Goal: Information Seeking & Learning: Find specific fact

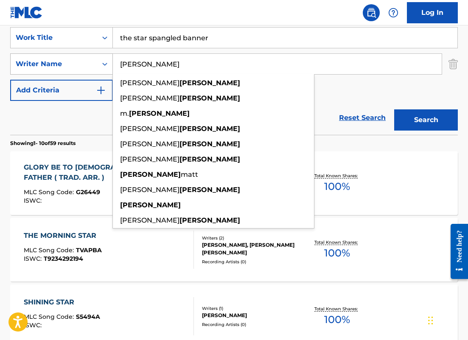
drag, startPoint x: 0, startPoint y: 0, endPoint x: 66, endPoint y: 60, distance: 89.0
click at [66, 60] on div "SearchWithCriteria6ba65c8f-9269-4212-9c4f-fff4bb206926 Writer Name huesmann and…" at bounding box center [234, 63] width 448 height 21
click at [394, 110] on button "Search" at bounding box center [426, 120] width 64 height 21
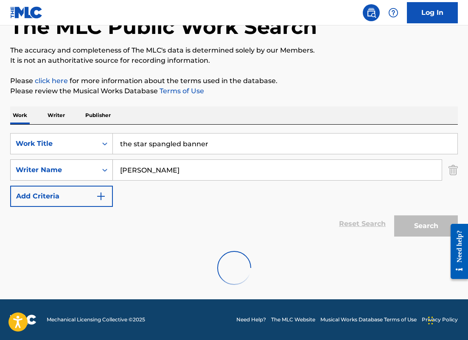
scroll to position [56, 0]
click at [201, 193] on div "jon schaffer" at bounding box center [213, 189] width 201 height 15
type input "jon schaffer"
click at [409, 224] on div "Search" at bounding box center [424, 224] width 68 height 34
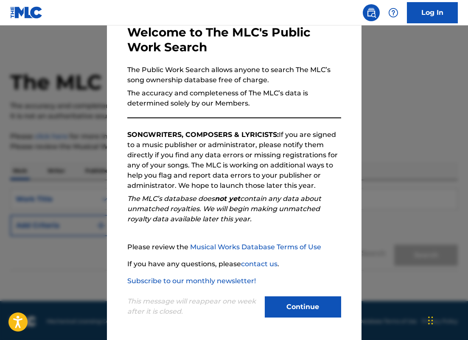
click at [278, 311] on button "Continue" at bounding box center [303, 307] width 76 height 21
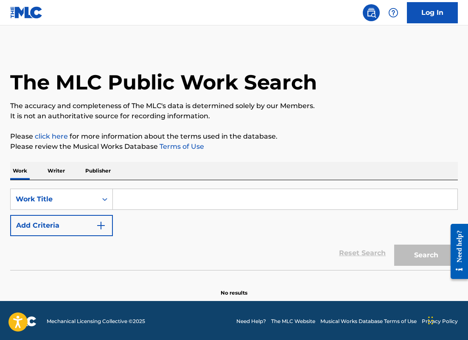
click at [90, 226] on button "Add Criteria" at bounding box center [61, 225] width 103 height 21
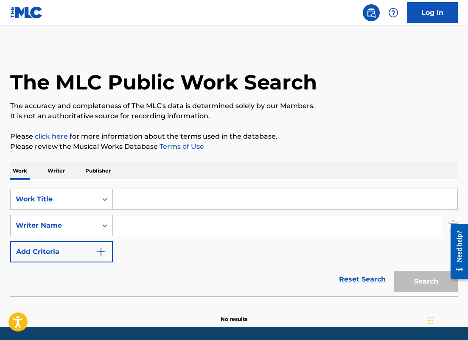
click at [139, 225] on input "Search Form" at bounding box center [277, 226] width 329 height 20
paste input "[PERSON_NAME]"
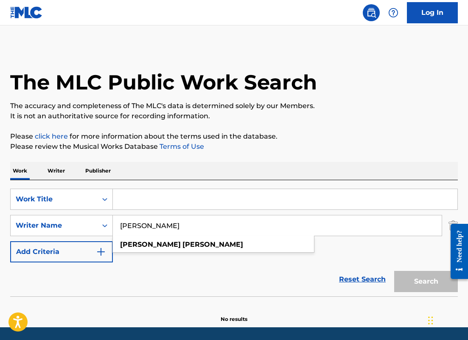
type input "[PERSON_NAME]"
click at [151, 202] on input "Search Form" at bounding box center [285, 199] width 345 height 20
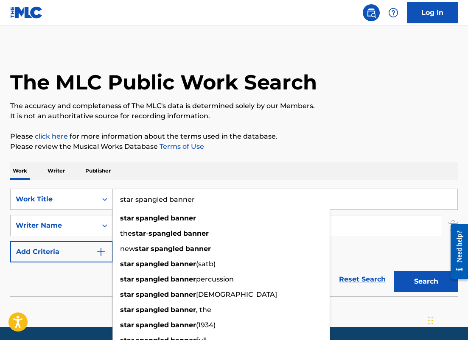
type input "star spangled banner"
click at [394, 271] on button "Search" at bounding box center [426, 281] width 64 height 21
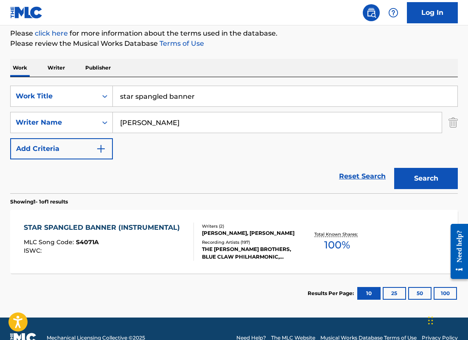
scroll to position [106, 0]
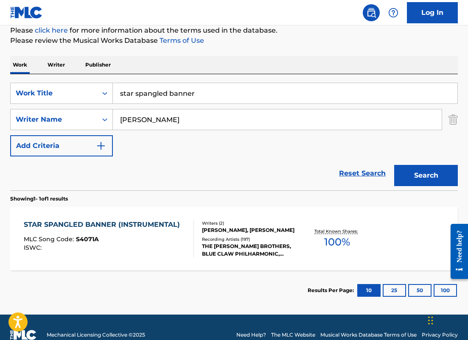
click at [178, 233] on div "STAR SPANGLED BANNER (INSTRUMENTAL) MLC Song Code : S4071A ISWC :" at bounding box center [104, 239] width 160 height 38
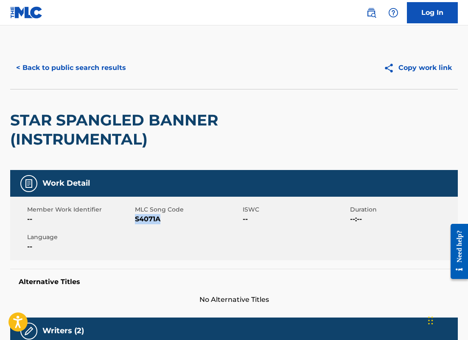
drag, startPoint x: 162, startPoint y: 221, endPoint x: 135, endPoint y: 221, distance: 26.7
click at [135, 221] on span "S4071A" at bounding box center [188, 219] width 106 height 10
copy span "S4071A"
click at [112, 69] on button "< Back to public search results" at bounding box center [71, 67] width 122 height 21
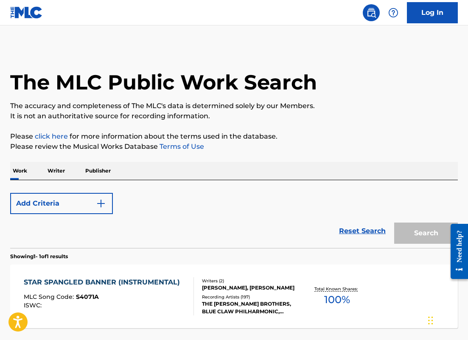
scroll to position [73, 0]
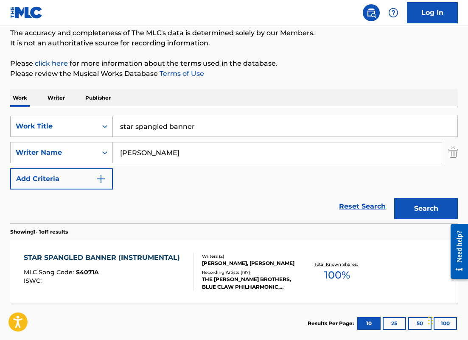
drag, startPoint x: 180, startPoint y: 152, endPoint x: 47, endPoint y: 137, distance: 133.8
click at [47, 137] on div "SearchWithCriteriad7ad3501-b525-4cad-9897-0bd717da5c79 Work Title star spangled…" at bounding box center [234, 153] width 448 height 74
paste input "[PERSON_NAME]"
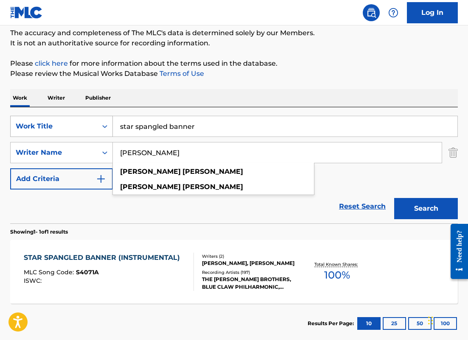
type input "[PERSON_NAME]"
click at [394, 198] on button "Search" at bounding box center [426, 208] width 64 height 21
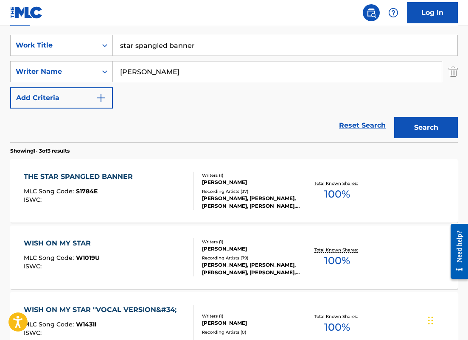
scroll to position [155, 0]
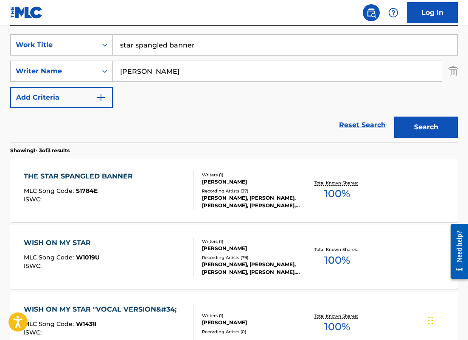
click at [143, 185] on div "THE STAR SPANGLED BANNER MLC Song Code : S1784E ISWC :" at bounding box center [109, 191] width 170 height 38
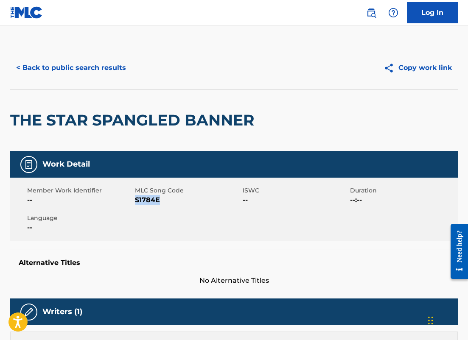
drag, startPoint x: 162, startPoint y: 200, endPoint x: 137, endPoint y: 200, distance: 25.0
click at [137, 200] on span "S1784E" at bounding box center [188, 200] width 106 height 10
copy span "S1784E"
click at [121, 70] on button "< Back to public search results" at bounding box center [71, 67] width 122 height 21
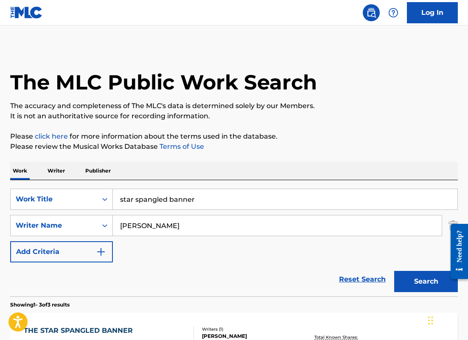
scroll to position [155, 0]
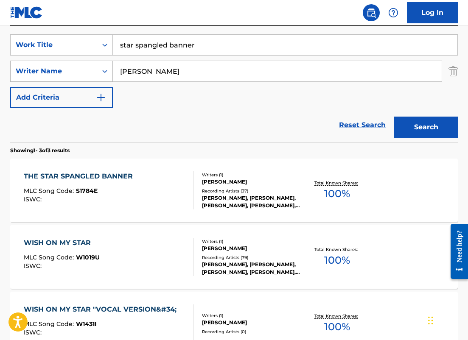
drag, startPoint x: 194, startPoint y: 73, endPoint x: 73, endPoint y: 72, distance: 121.0
click at [73, 72] on div "SearchWithCriteria83fdd565-c307-46e0-9a07-0ebcc31f25af Writer Name [PERSON_NAME]" at bounding box center [234, 71] width 448 height 21
paste input "[PERSON_NAME]"
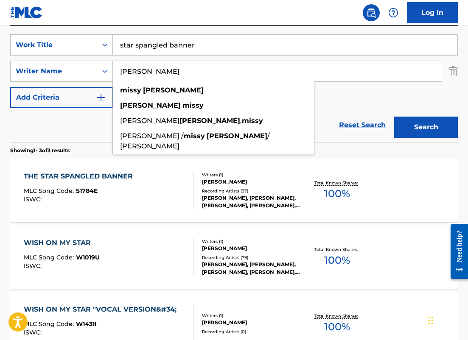
type input "[PERSON_NAME]"
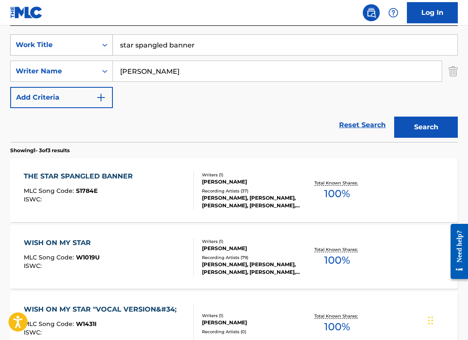
drag, startPoint x: 203, startPoint y: 50, endPoint x: 90, endPoint y: 38, distance: 114.4
click at [90, 39] on div "SearchWithCriteriad7ad3501-b525-4cad-9897-0bd717da5c79 Work Title star spangled…" at bounding box center [234, 44] width 448 height 21
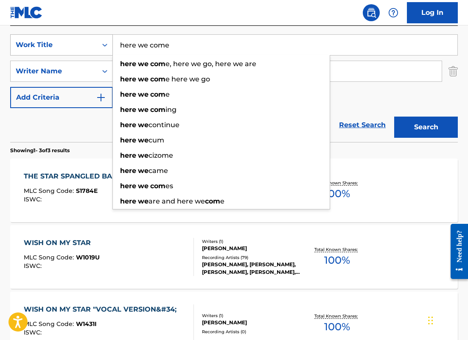
type input "here we come"
click at [394, 117] on button "Search" at bounding box center [426, 127] width 64 height 21
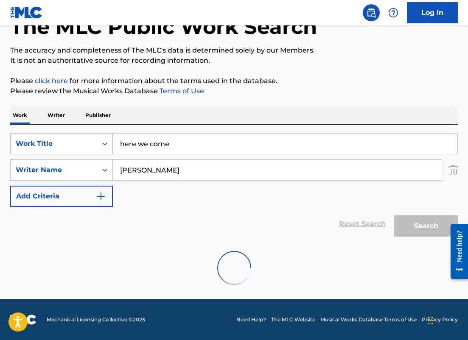
scroll to position [28, 0]
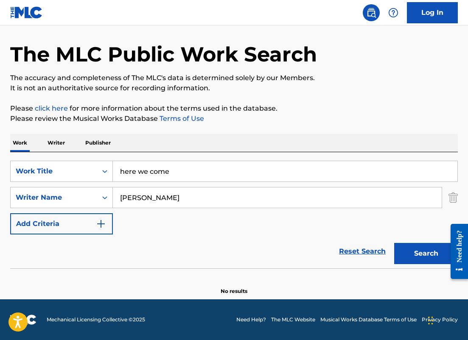
click at [83, 184] on div "SearchWithCriteriad7ad3501-b525-4cad-9897-0bd717da5c79 Work Title here we come …" at bounding box center [234, 198] width 448 height 74
click at [139, 200] on input "[PERSON_NAME]" at bounding box center [277, 198] width 329 height 20
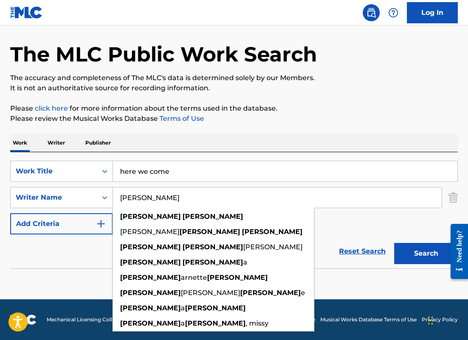
type input "[PERSON_NAME]"
click at [394, 243] on button "Search" at bounding box center [426, 253] width 64 height 21
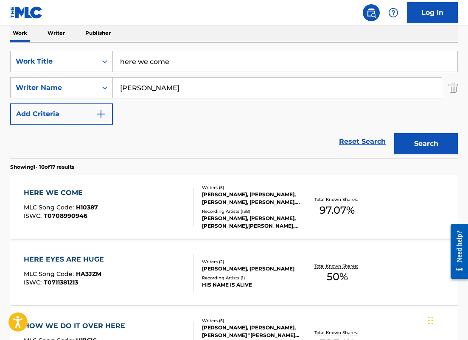
scroll to position [141, 0]
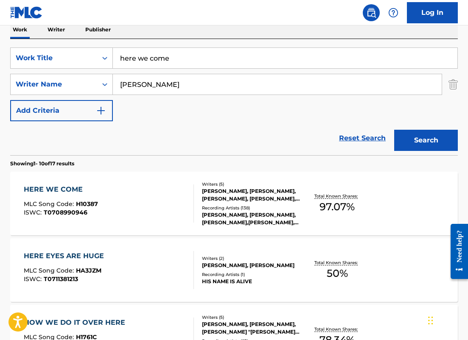
click at [162, 205] on div "HERE WE COME MLC Song Code : H10387 ISWC : T0708990946" at bounding box center [109, 204] width 170 height 38
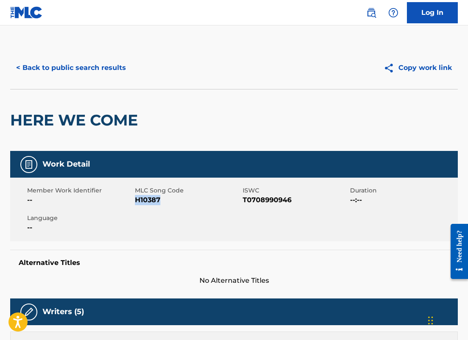
drag, startPoint x: 160, startPoint y: 197, endPoint x: 136, endPoint y: 197, distance: 23.8
click at [136, 197] on span "H10387" at bounding box center [188, 200] width 106 height 10
copy span "H10387"
click at [104, 72] on button "< Back to public search results" at bounding box center [71, 67] width 122 height 21
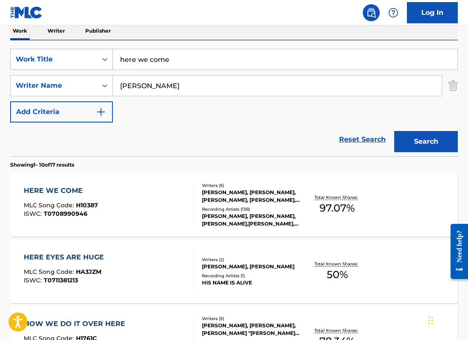
drag, startPoint x: 178, startPoint y: 66, endPoint x: 63, endPoint y: 63, distance: 115.5
click at [63, 63] on div "SearchWithCriteriad7ad3501-b525-4cad-9897-0bd717da5c79 Work Title here we come" at bounding box center [234, 59] width 448 height 21
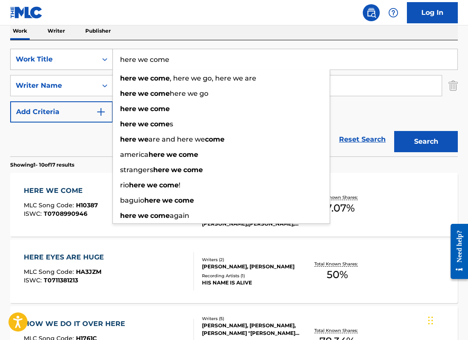
paste input "Here We Come A-Caroling"
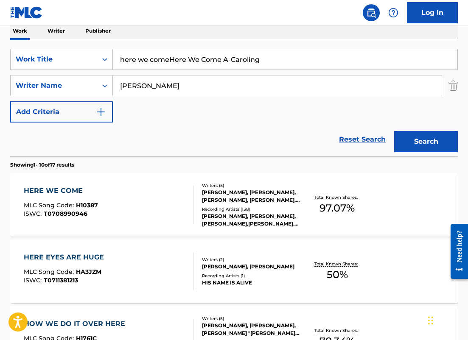
drag, startPoint x: 275, startPoint y: 65, endPoint x: 39, endPoint y: 29, distance: 238.4
paste input "Search Form"
type input "Here We Come A-Caroling"
drag, startPoint x: 174, startPoint y: 91, endPoint x: 61, endPoint y: 75, distance: 114.9
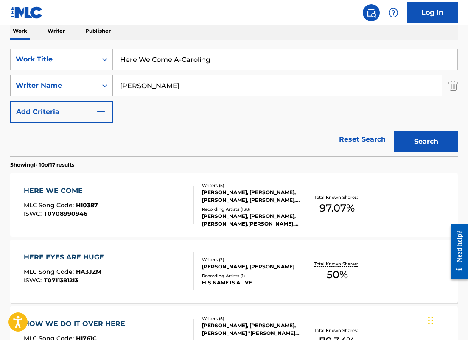
click at [60, 77] on div "SearchWithCriteria83fdd565-c307-46e0-9a07-0ebcc31f25af Writer Name [PERSON_NAME]" at bounding box center [234, 85] width 448 height 21
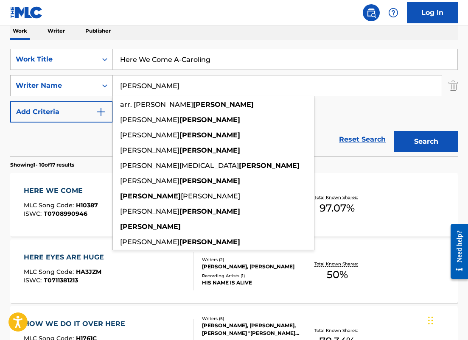
type input "[PERSON_NAME]"
click at [394, 131] on button "Search" at bounding box center [426, 141] width 64 height 21
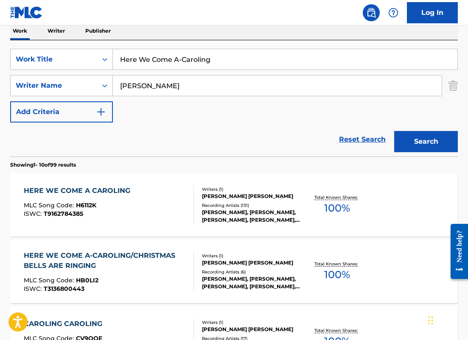
click at [165, 198] on div "HERE WE COME A CAROLING MLC Song Code : H6112K ISWC : T9162784385" at bounding box center [109, 205] width 170 height 38
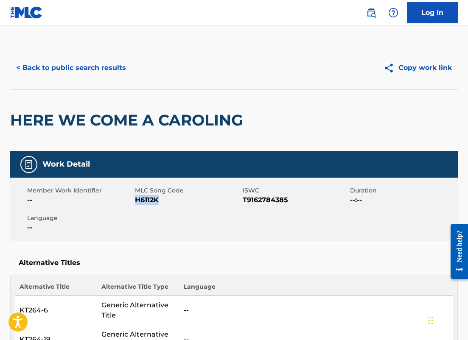
drag, startPoint x: 160, startPoint y: 199, endPoint x: 138, endPoint y: 199, distance: 22.1
click at [138, 199] on span "H6112K" at bounding box center [188, 200] width 106 height 10
copy span "H6112K"
click at [94, 47] on div "< Back to public search results Copy work link" at bounding box center [234, 68] width 448 height 42
click at [94, 61] on button "< Back to public search results" at bounding box center [71, 67] width 122 height 21
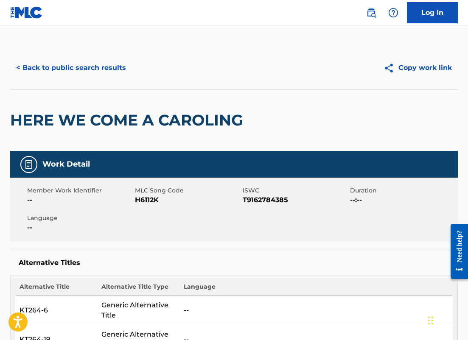
scroll to position [140, 0]
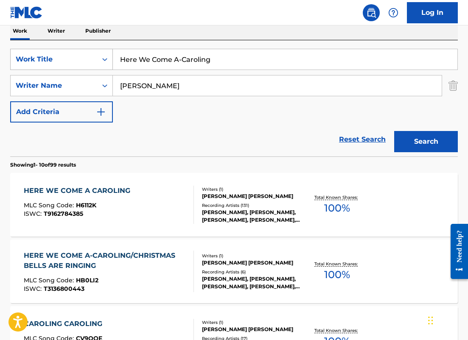
drag, startPoint x: 223, startPoint y: 63, endPoint x: 71, endPoint y: 61, distance: 151.6
click at [71, 62] on div "SearchWithCriteriad7ad3501-b525-4cad-9897-0bd717da5c79 Work Title Here We Come …" at bounding box center [234, 59] width 448 height 21
paste input "Sonatina No. 1 in C Major, Op. 36"
type input "Sonatina No. 1 in C Major, Op. 36"
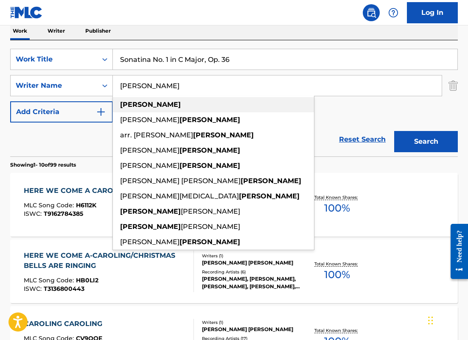
drag, startPoint x: 128, startPoint y: 81, endPoint x: 216, endPoint y: 102, distance: 90.4
click at [216, 96] on div "[PERSON_NAME] [PERSON_NAME] [PERSON_NAME] arr. [PERSON_NAME] [PERSON_NAME] [PER…" at bounding box center [277, 86] width 329 height 20
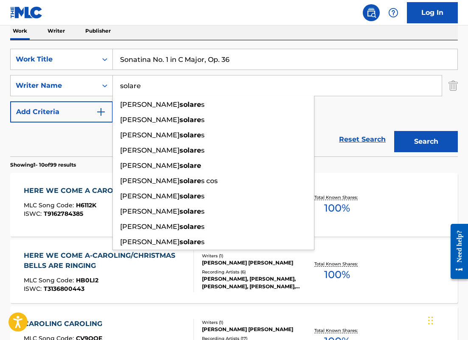
type input "solare"
click at [394, 131] on button "Search" at bounding box center [426, 141] width 64 height 21
